Goal: Find specific page/section: Find specific page/section

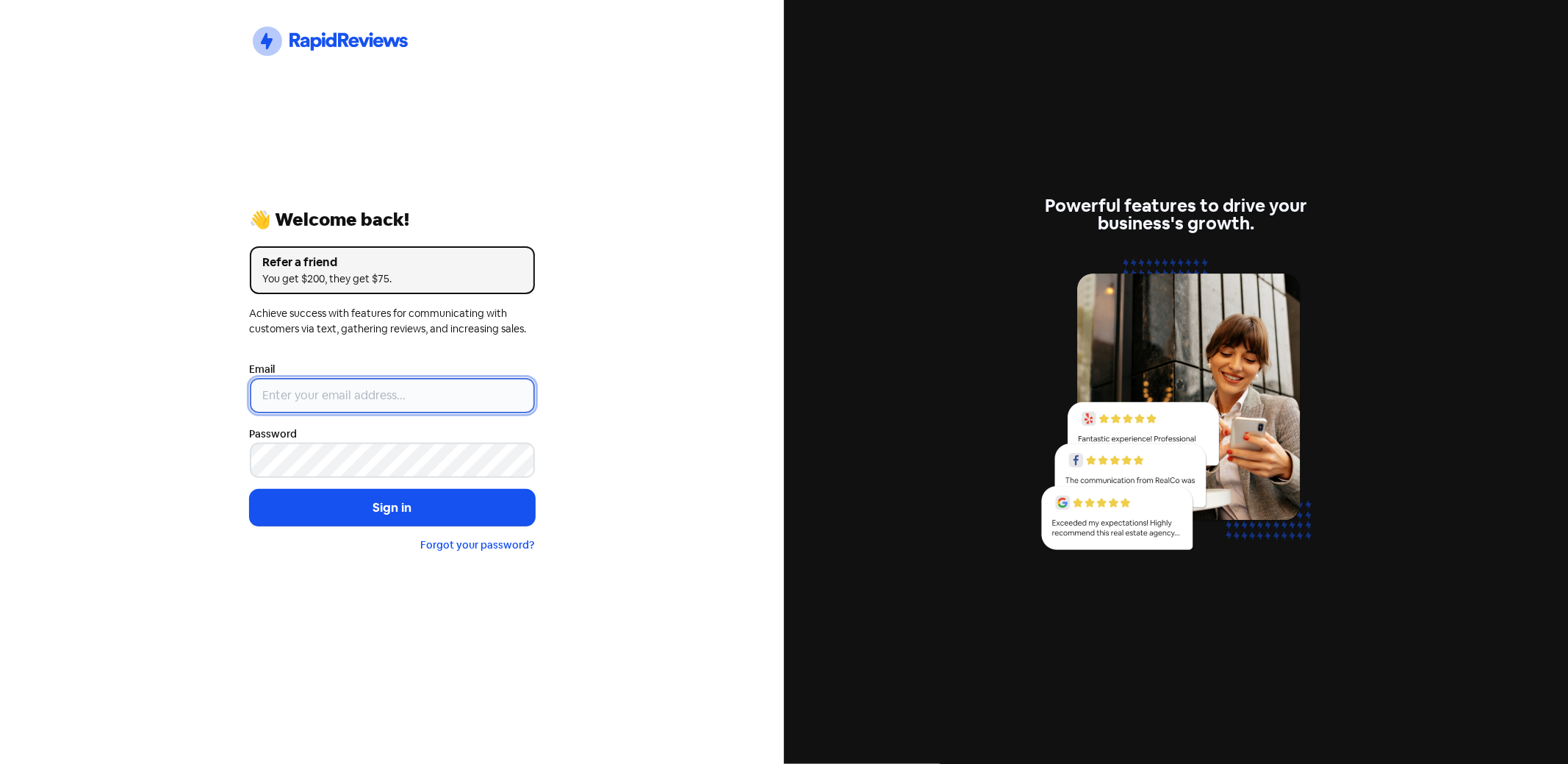
type input "[PERSON_NAME][EMAIL_ADDRESS][DOMAIN_NAME]"
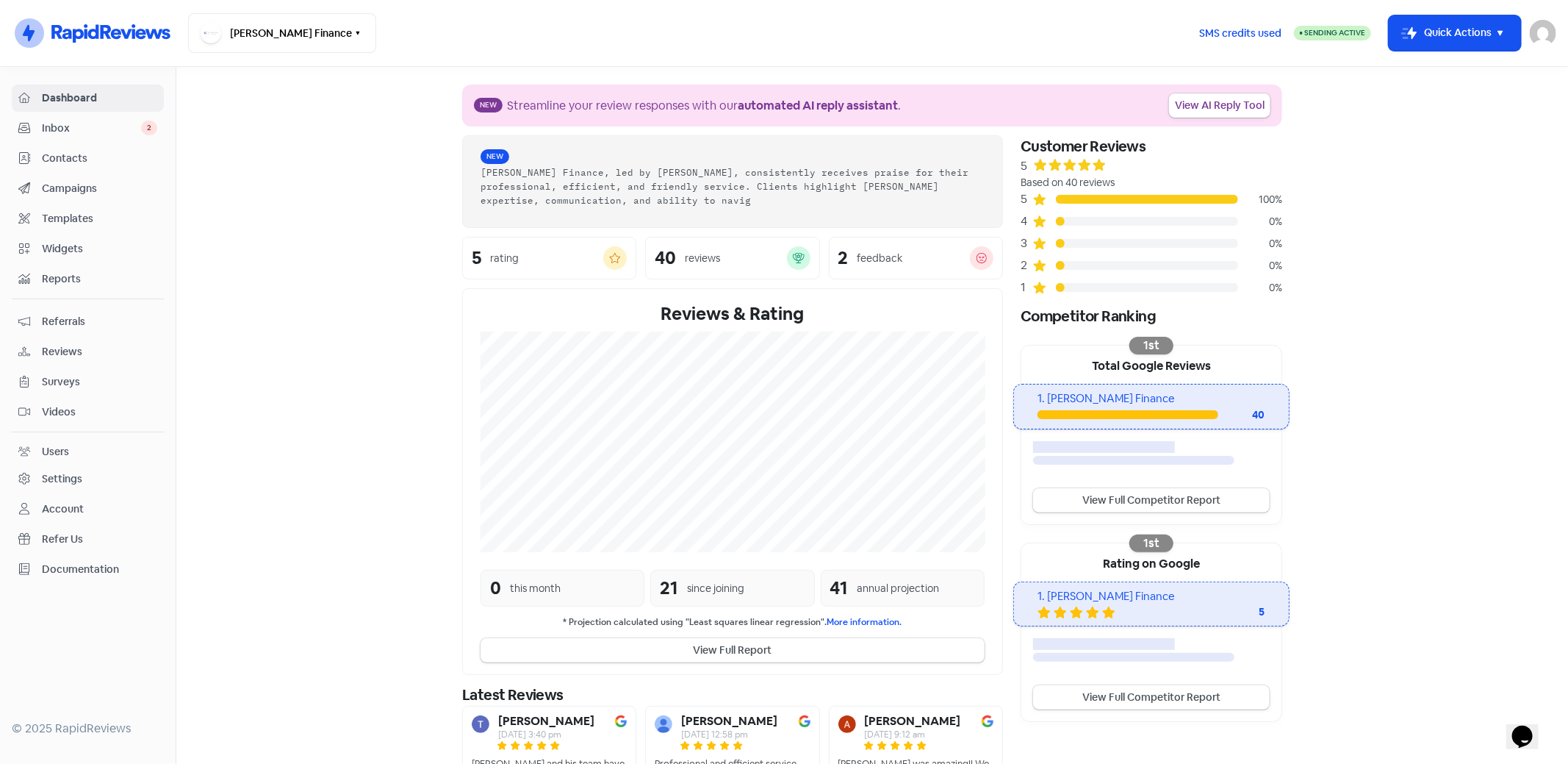
drag, startPoint x: 60, startPoint y: 158, endPoint x: 343, endPoint y: 249, distance: 297.3
click at [60, 158] on span "Contacts" at bounding box center [99, 158] width 116 height 15
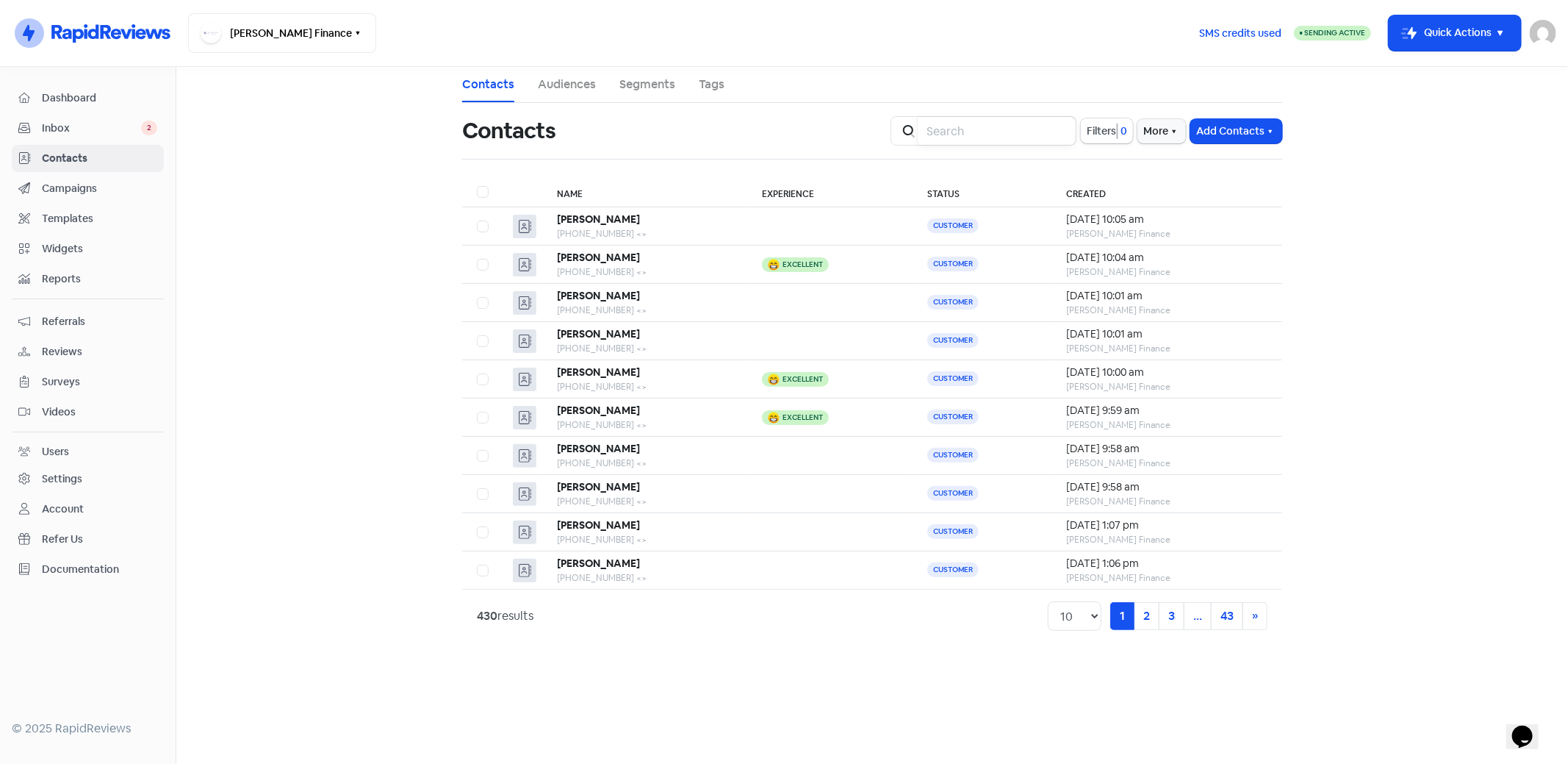
click at [952, 129] on input "search" at bounding box center [997, 130] width 159 height 30
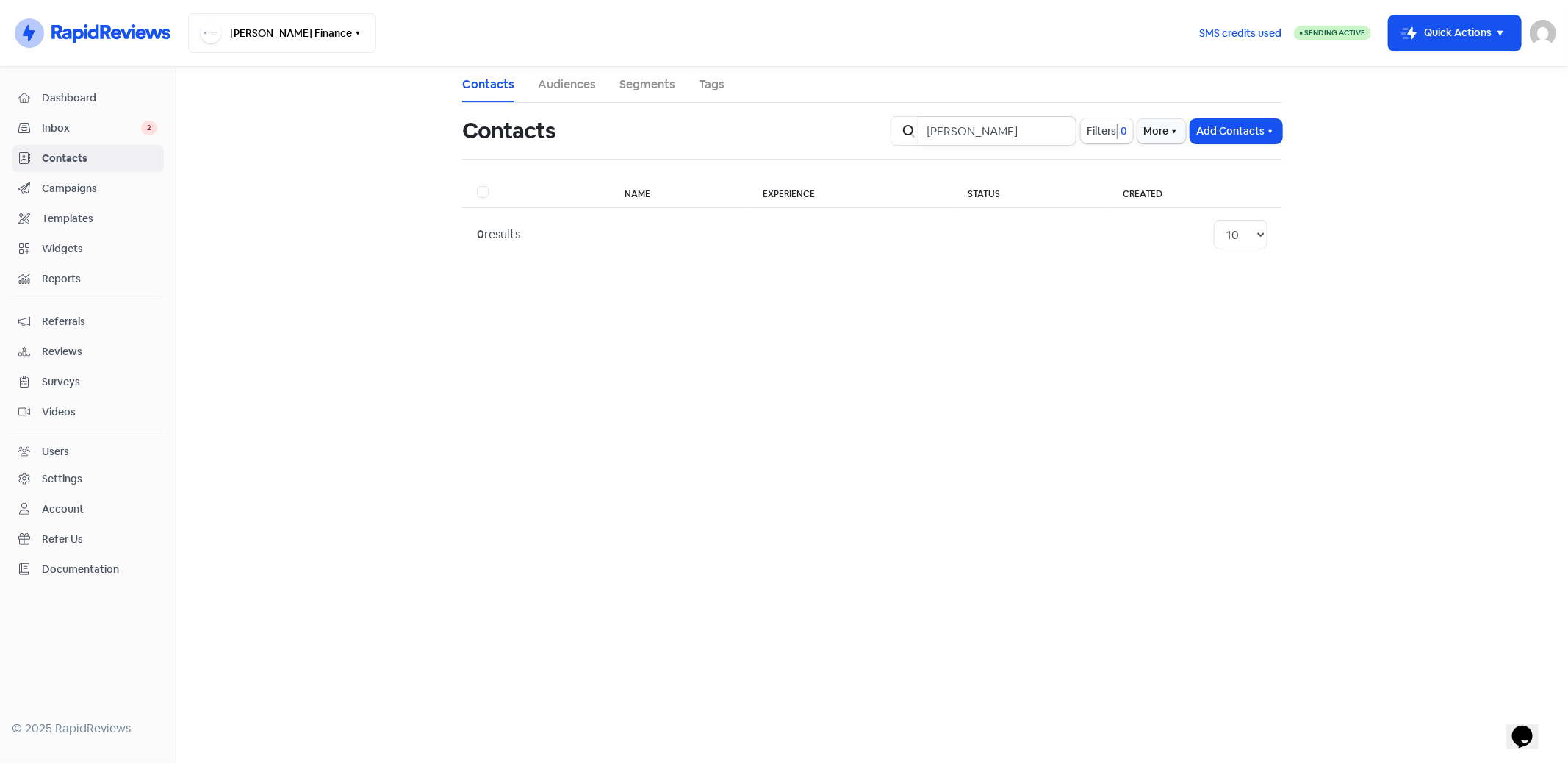
type input "[PERSON_NAME]"
click at [50, 155] on span "Contacts" at bounding box center [99, 158] width 116 height 15
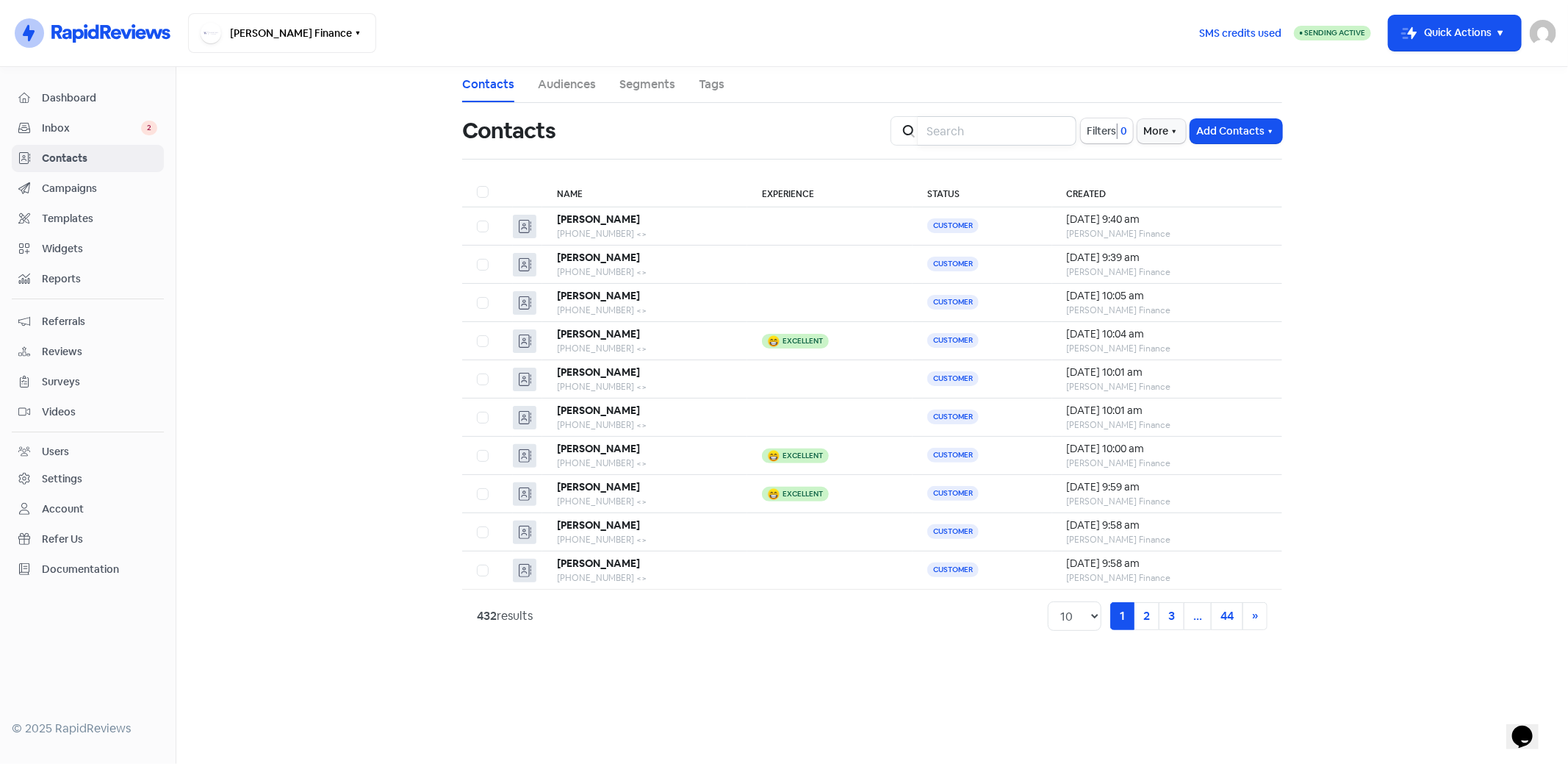
click at [968, 129] on input "search" at bounding box center [997, 130] width 159 height 30
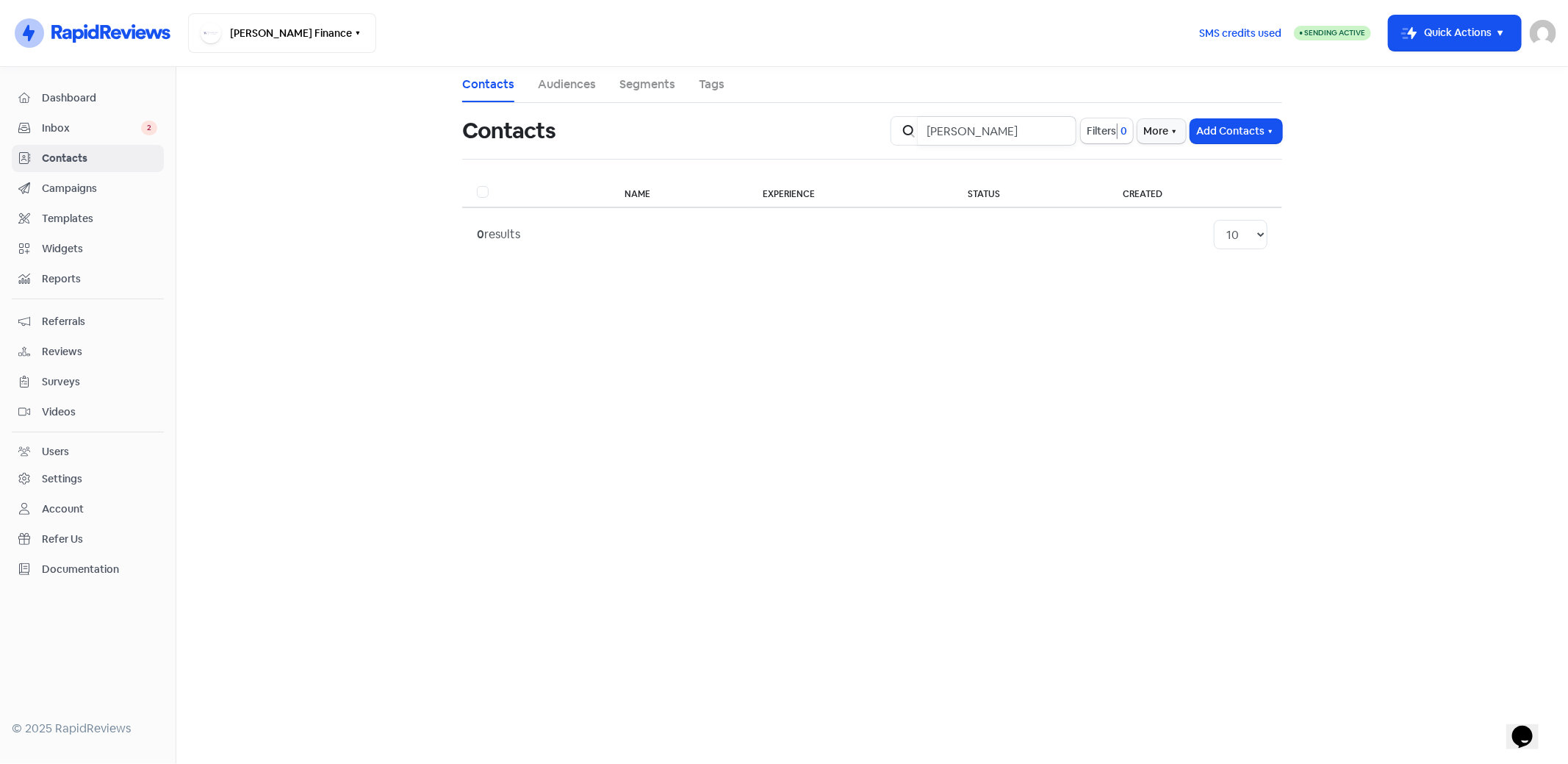
type input "[PERSON_NAME]"
